Goal: Task Accomplishment & Management: Use online tool/utility

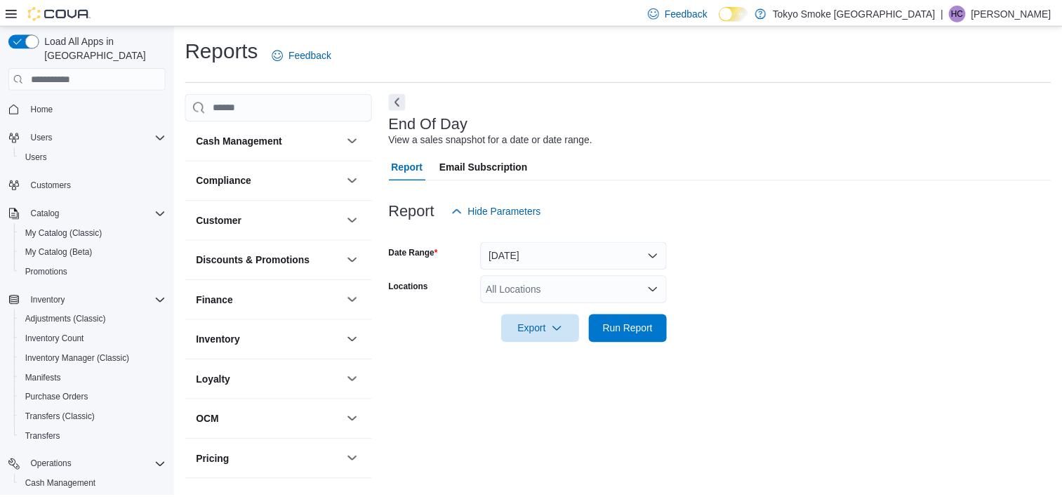
scroll to position [8, 0]
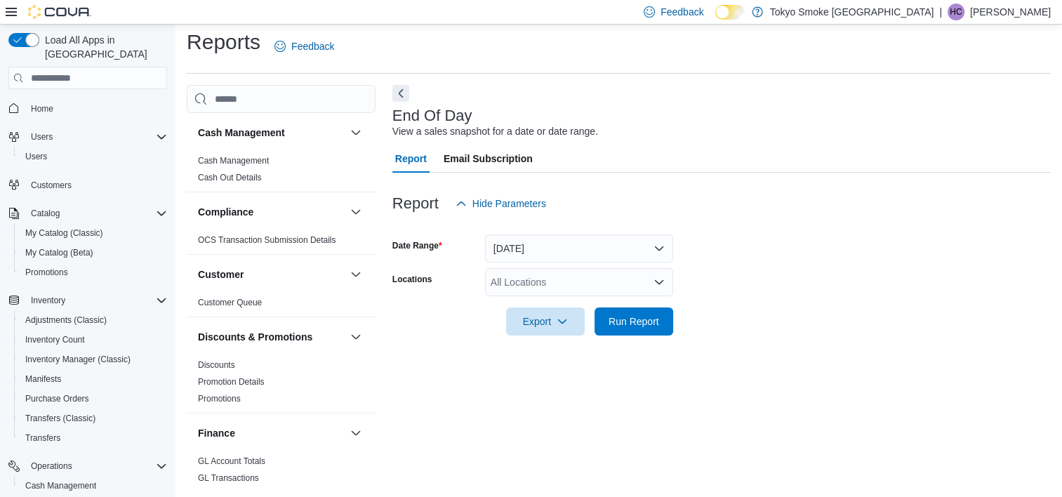
click at [578, 267] on form "Date Range [DATE] Locations All Locations Export Run Report" at bounding box center [722, 277] width 659 height 118
drag, startPoint x: 578, startPoint y: 267, endPoint x: 581, endPoint y: 278, distance: 11.8
click at [581, 278] on div "All Locations" at bounding box center [579, 282] width 188 height 28
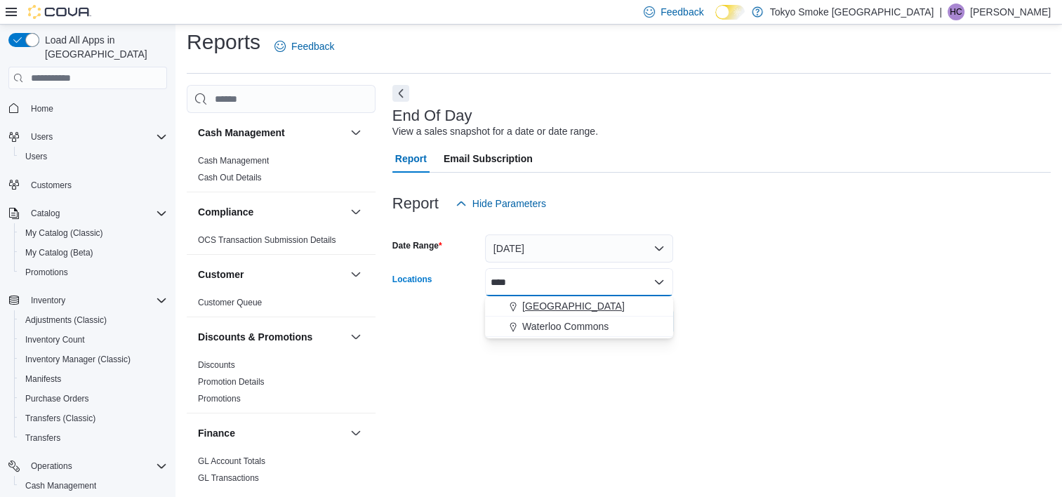
type input "****"
click at [588, 310] on span "[GEOGRAPHIC_DATA]" at bounding box center [573, 306] width 103 height 14
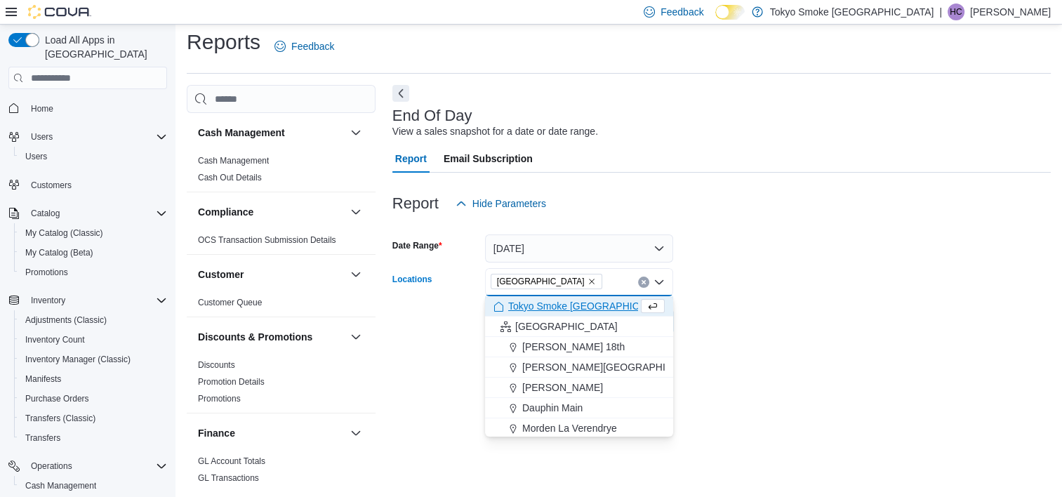
click at [848, 306] on div at bounding box center [722, 301] width 659 height 11
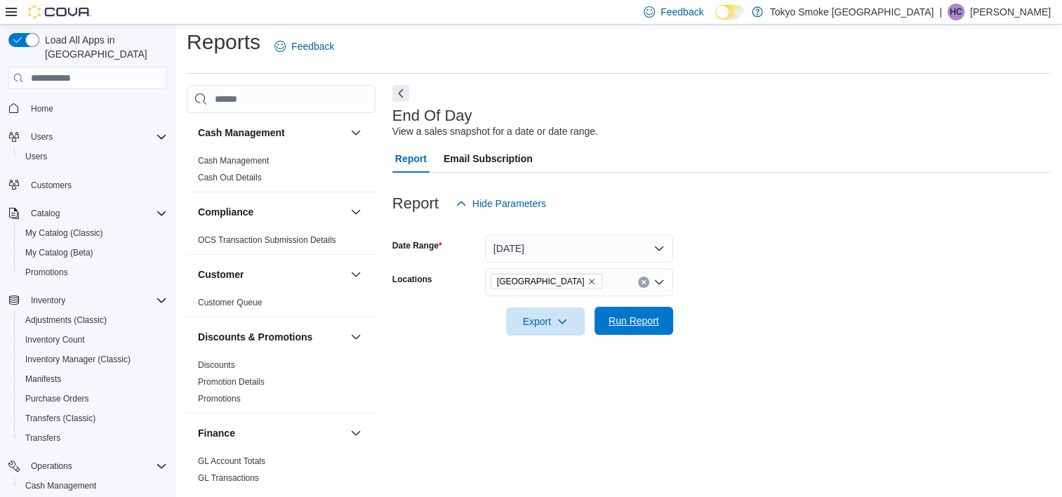
click at [607, 316] on span "Run Report" at bounding box center [634, 321] width 62 height 28
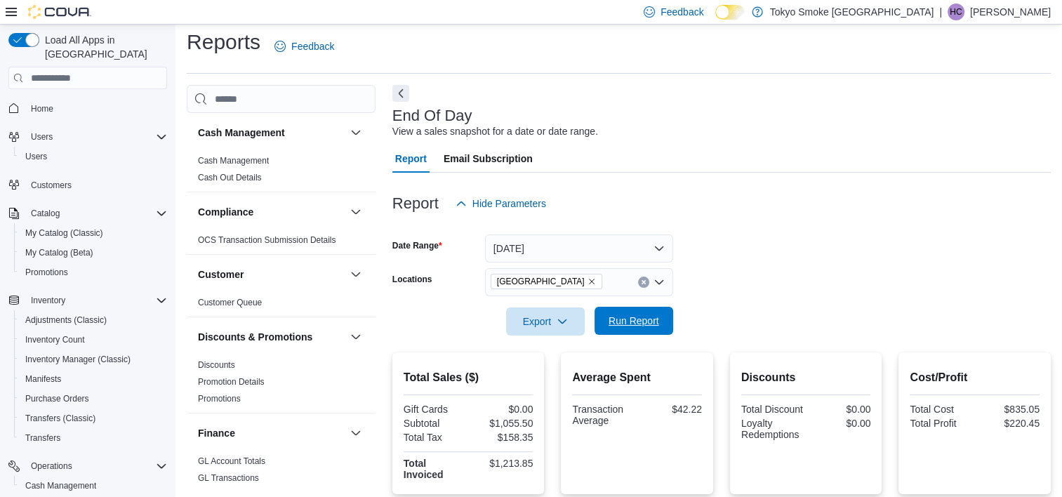
click at [638, 327] on span "Run Report" at bounding box center [634, 321] width 51 height 14
click at [642, 314] on span "Run Report" at bounding box center [634, 321] width 62 height 28
drag, startPoint x: 630, startPoint y: 317, endPoint x: 639, endPoint y: 317, distance: 9.1
click at [631, 317] on span "Run Report" at bounding box center [634, 321] width 51 height 14
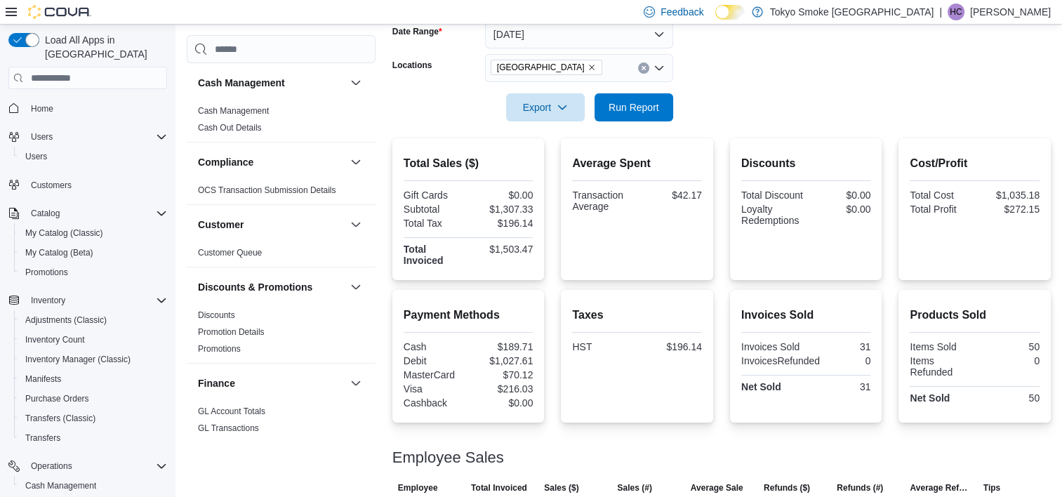
scroll to position [384, 0]
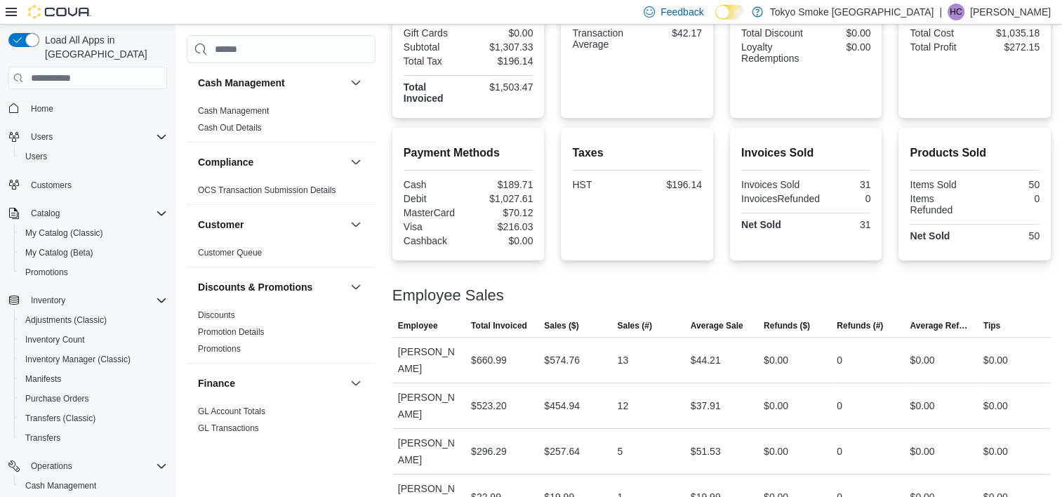
drag, startPoint x: 744, startPoint y: 258, endPoint x: 705, endPoint y: 257, distance: 39.3
click at [743, 258] on div "Invoices Sold Invoices Sold 31 InvoicesRefunded 0 Net Sold 31" at bounding box center [806, 194] width 152 height 133
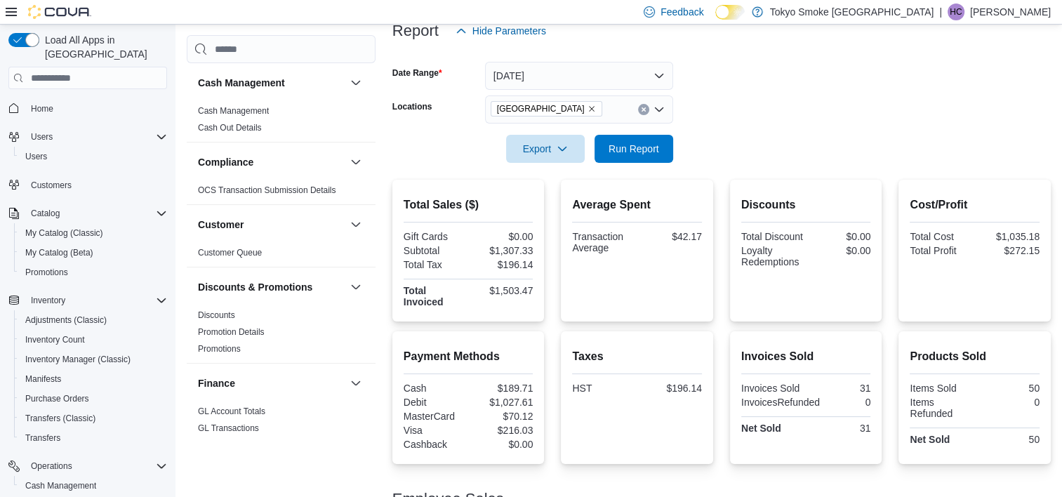
scroll to position [33, 0]
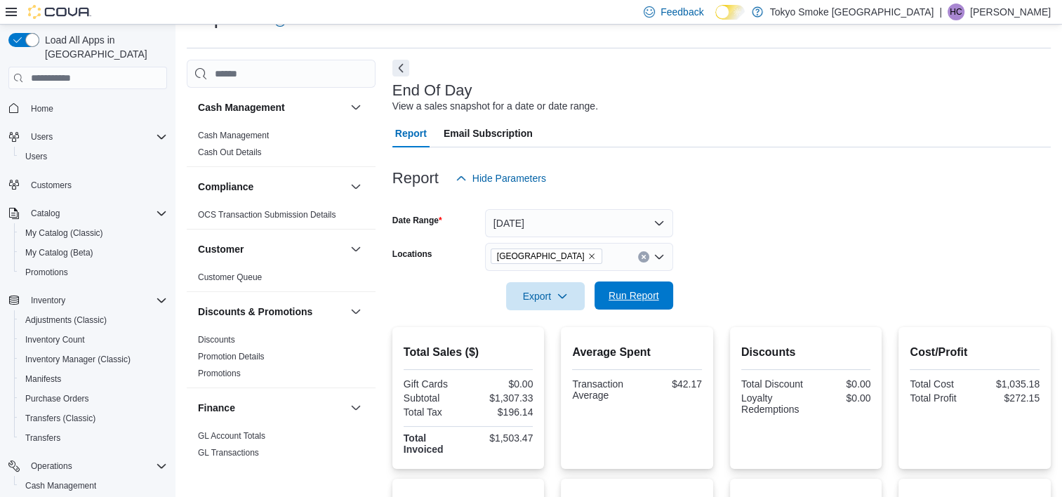
click at [657, 298] on span "Run Report" at bounding box center [634, 296] width 51 height 14
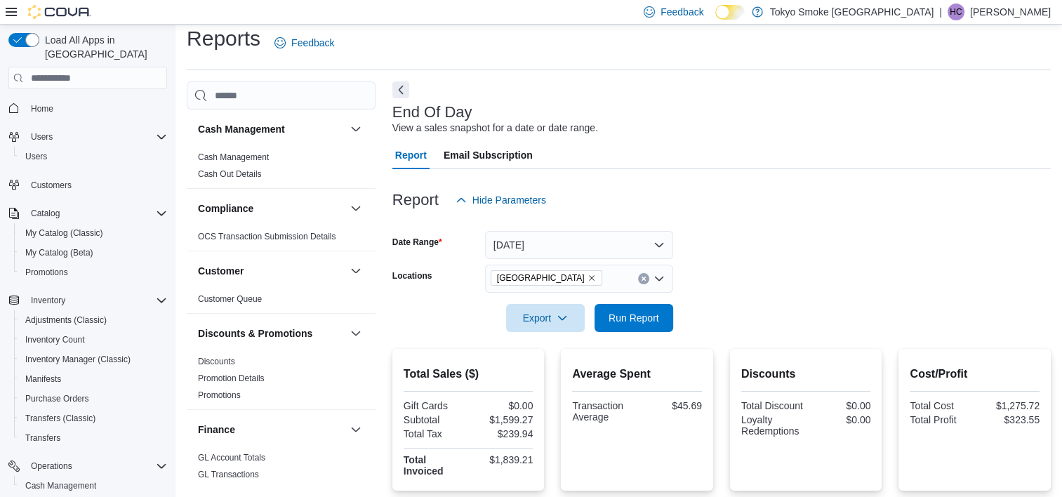
scroll to position [0, 0]
